Goal: Task Accomplishment & Management: Complete application form

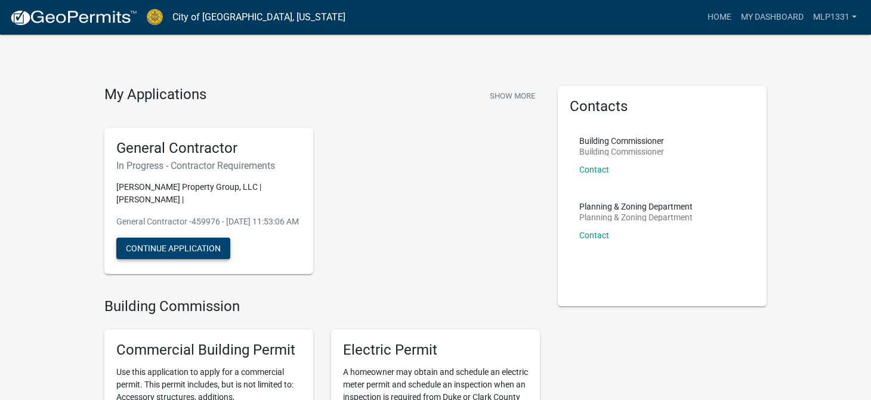
click at [172, 248] on button "Continue Application" at bounding box center [173, 247] width 114 height 21
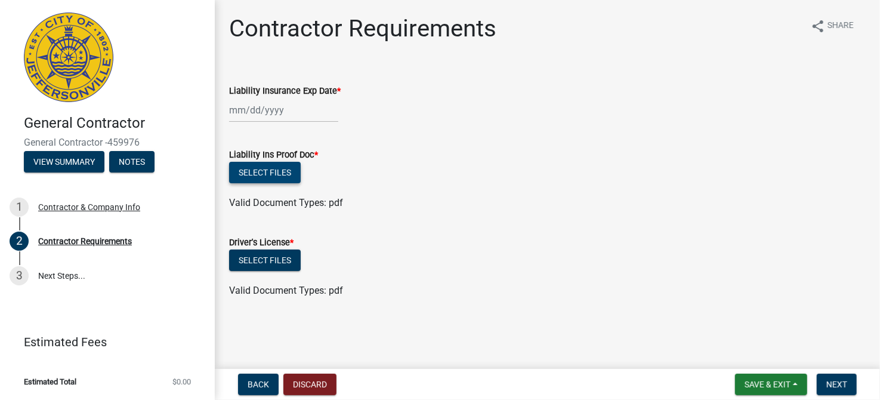
click at [272, 174] on button "Select files" at bounding box center [265, 172] width 72 height 21
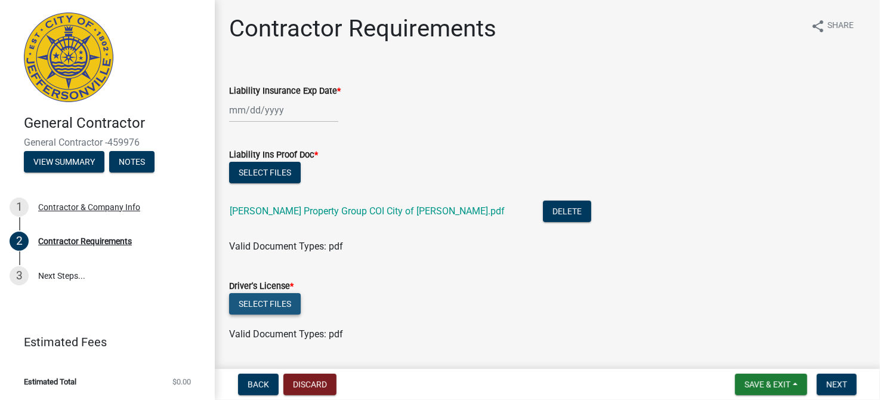
click at [270, 299] on button "Select files" at bounding box center [265, 303] width 72 height 21
click at [270, 301] on button "Select files" at bounding box center [265, 303] width 72 height 21
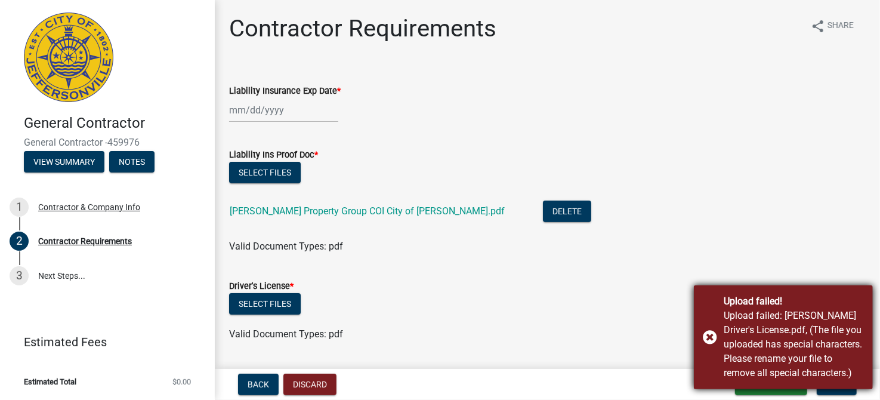
click at [709, 335] on div "Upload failed! Upload failed: [PERSON_NAME] Driver's License.pdf, (The file you…" at bounding box center [783, 337] width 179 height 104
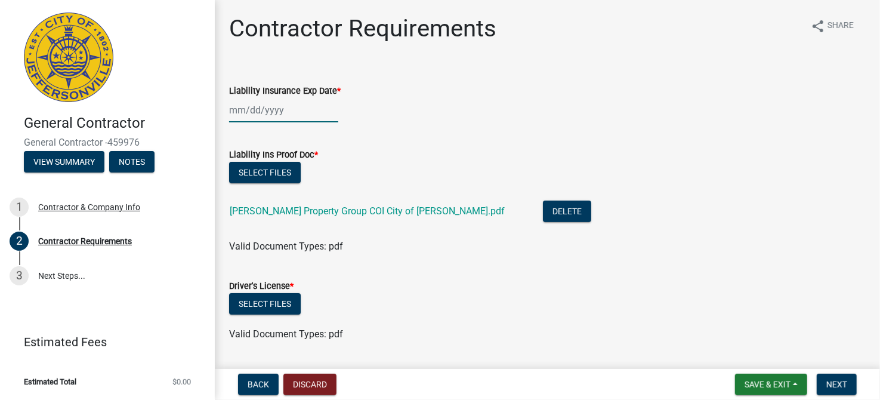
click at [276, 109] on div at bounding box center [283, 110] width 109 height 24
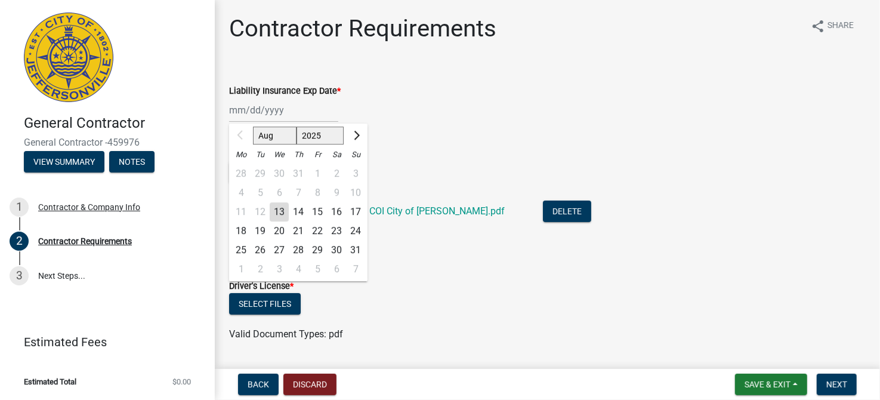
click at [286, 135] on select "Aug Sep Oct Nov Dec" at bounding box center [275, 136] width 44 height 18
select select "10"
click at [253, 127] on select "Aug Sep Oct Nov Dec" at bounding box center [275, 136] width 44 height 18
click at [335, 188] on div "11" at bounding box center [336, 192] width 19 height 19
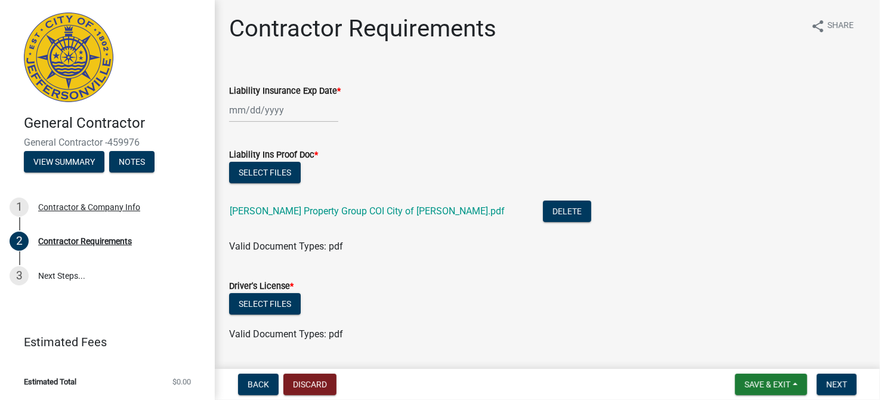
type input "[DATE]"
click at [752, 386] on span "Save & Exit" at bounding box center [768, 385] width 46 height 10
click at [750, 326] on button "Save" at bounding box center [759, 324] width 95 height 29
click at [828, 386] on span "Next" at bounding box center [836, 385] width 21 height 10
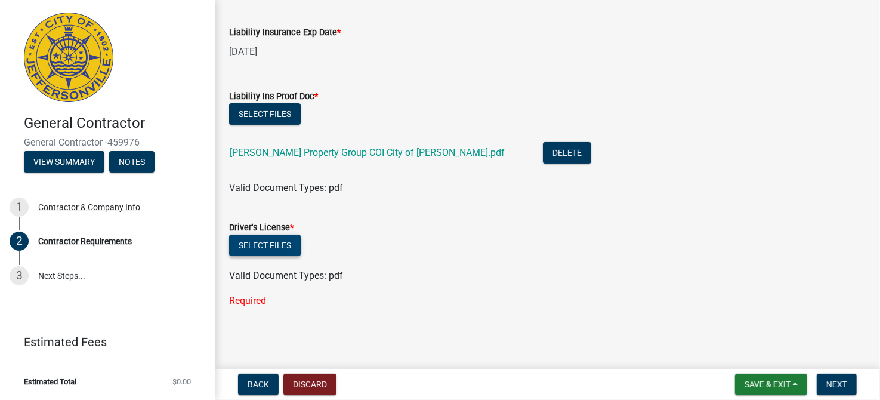
click at [260, 243] on button "Select files" at bounding box center [265, 245] width 72 height 21
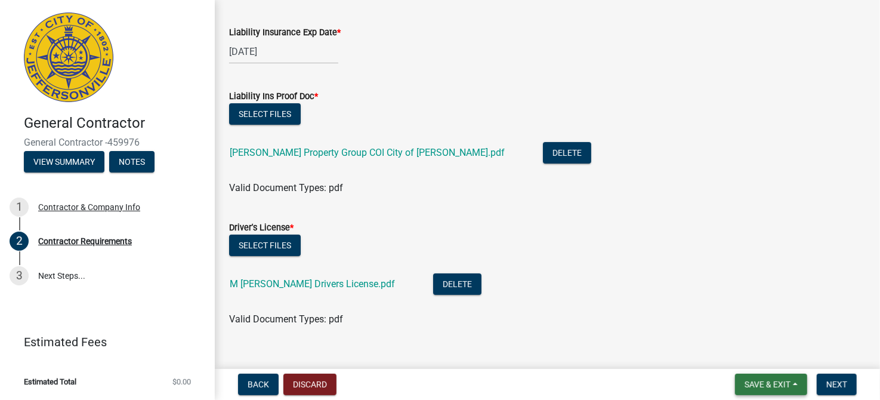
click at [794, 382] on button "Save & Exit" at bounding box center [771, 384] width 72 height 21
click at [765, 331] on button "Save" at bounding box center [759, 324] width 95 height 29
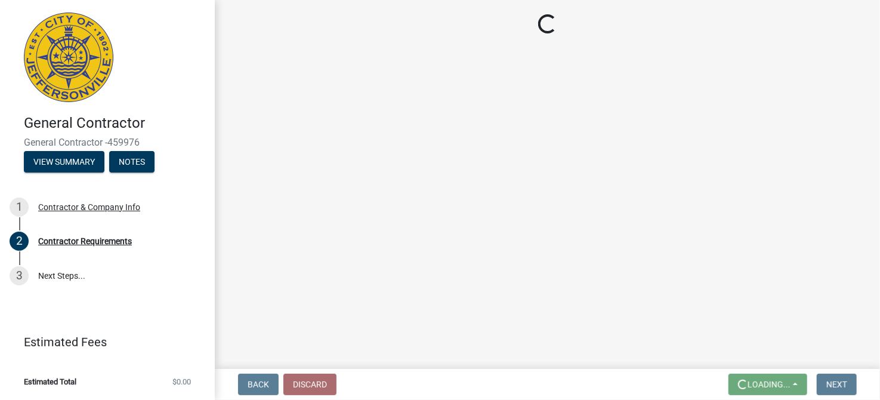
scroll to position [0, 0]
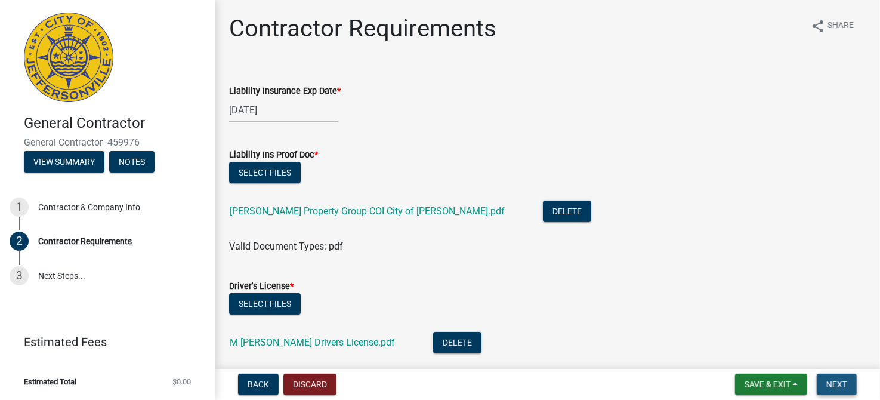
click at [847, 388] on button "Next" at bounding box center [837, 384] width 40 height 21
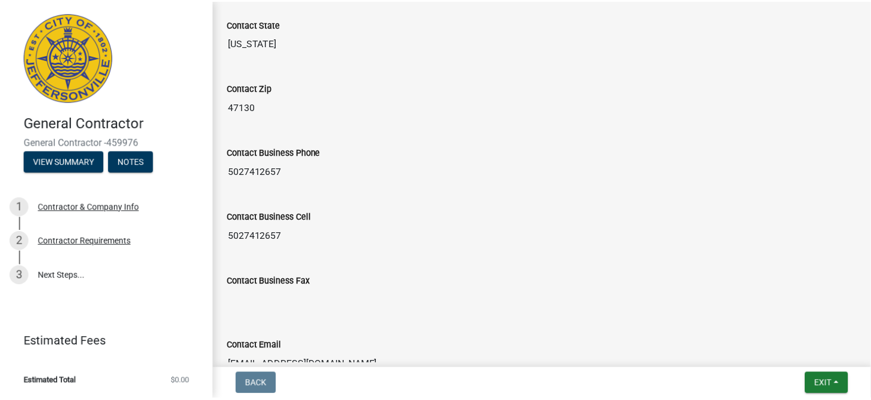
scroll to position [673, 0]
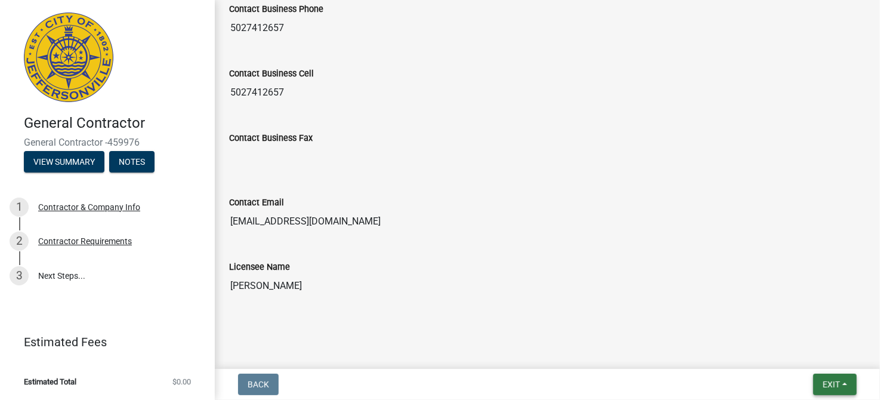
click at [843, 381] on button "Exit" at bounding box center [835, 384] width 44 height 21
click at [819, 359] on button "Save & Exit" at bounding box center [808, 353] width 95 height 29
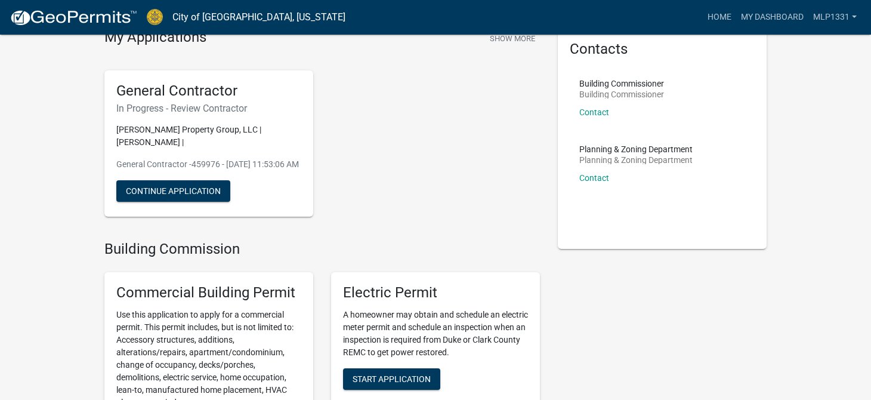
scroll to position [57, 0]
click at [198, 192] on button "Continue Application" at bounding box center [173, 190] width 114 height 21
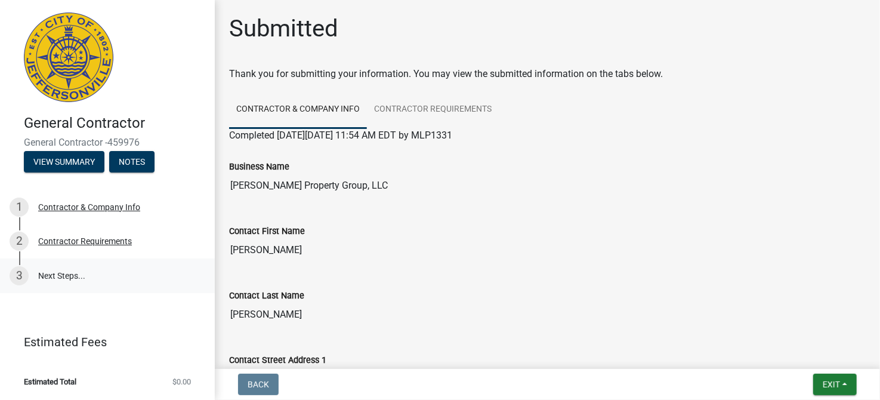
click at [100, 278] on link "3 Next Steps..." at bounding box center [107, 275] width 215 height 35
